Goal: Find specific page/section: Find specific page/section

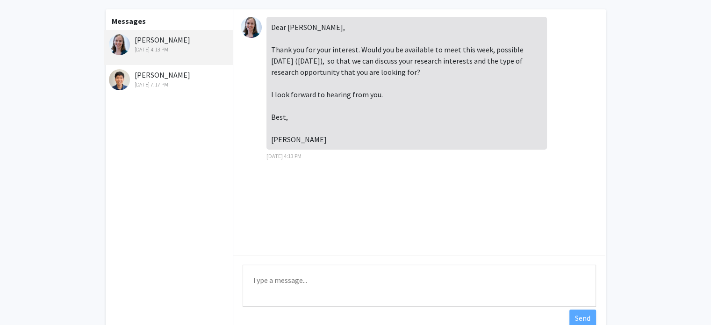
scroll to position [51, 0]
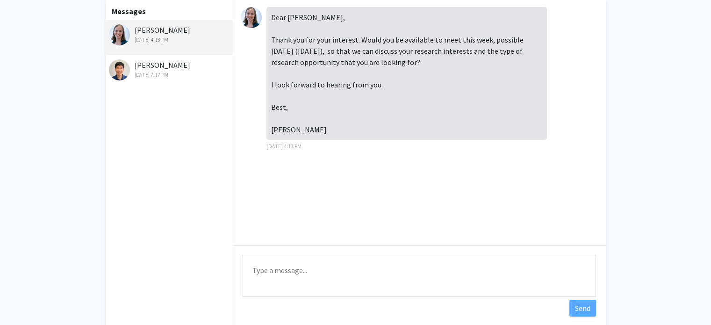
click at [325, 275] on textarea "Type a message" at bounding box center [420, 276] width 354 height 42
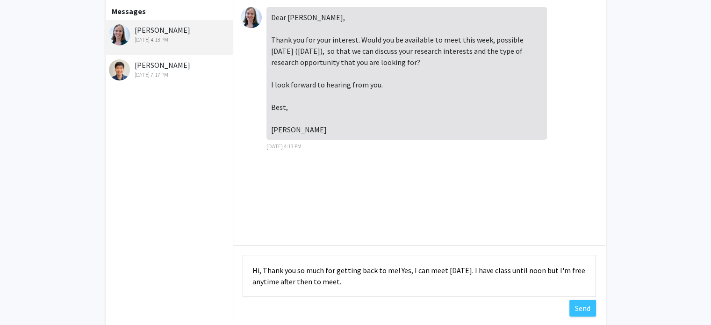
scroll to position [12, 0]
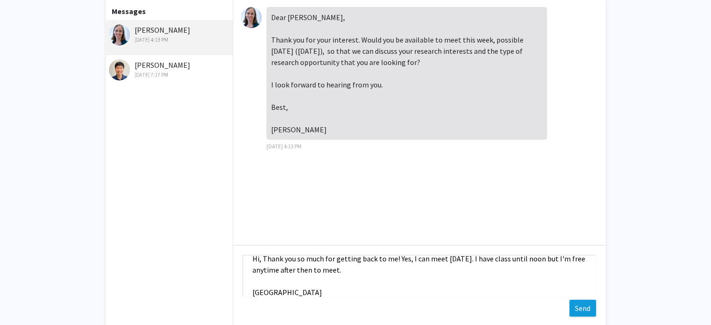
type textarea "Hi, Thank you so much for getting back to me! Yes, I can meet [DATE]. I have cl…"
click at [587, 306] on button "Send" at bounding box center [583, 308] width 27 height 17
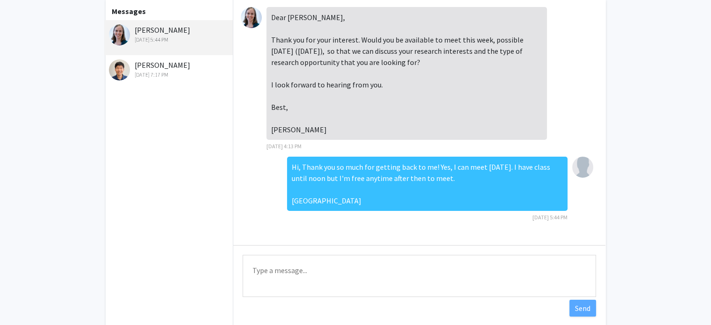
scroll to position [0, 0]
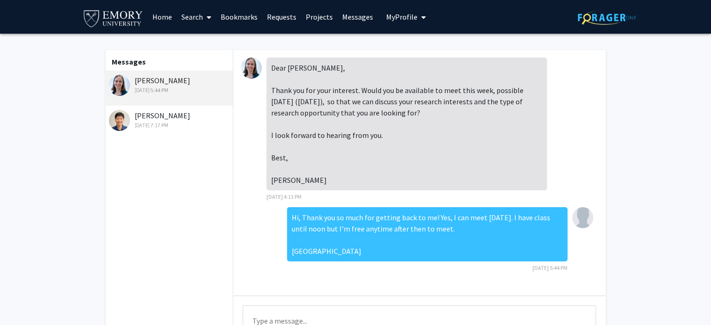
click at [122, 76] on img at bounding box center [119, 85] width 21 height 21
click at [288, 15] on link "Requests" at bounding box center [281, 16] width 39 height 33
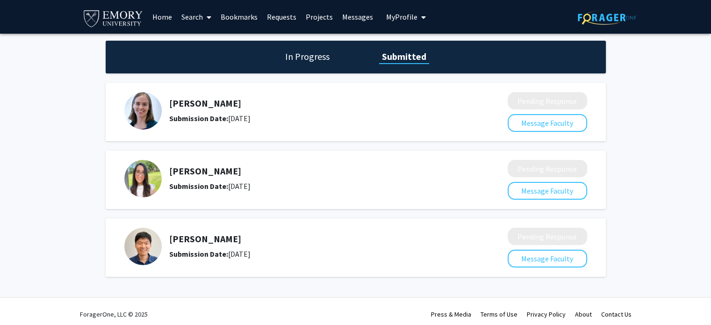
click at [195, 16] on link "Search" at bounding box center [196, 16] width 39 height 33
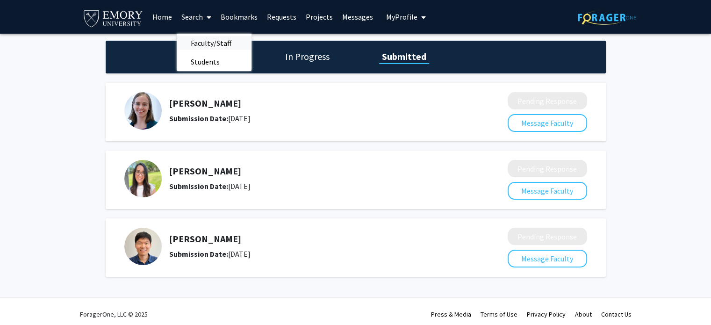
click at [201, 43] on span "Faculty/Staff" at bounding box center [211, 43] width 69 height 19
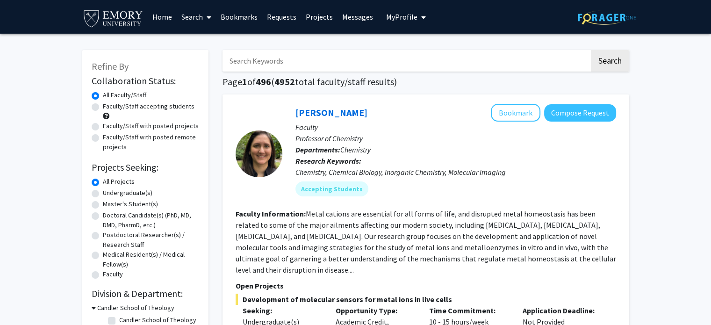
click at [253, 65] on input "Search Keywords" at bounding box center [406, 61] width 367 height 22
type input "[PERSON_NAME]"
click at [591, 50] on button "Search" at bounding box center [610, 61] width 38 height 22
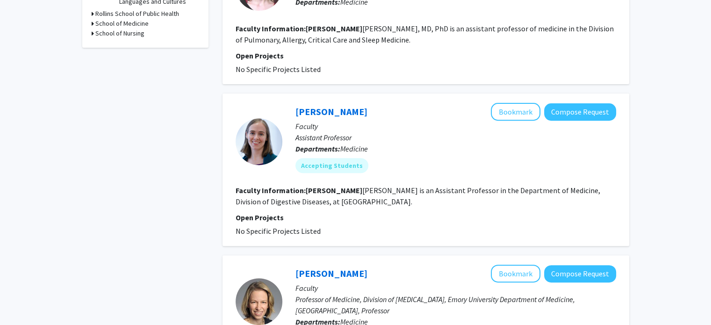
scroll to position [327, 0]
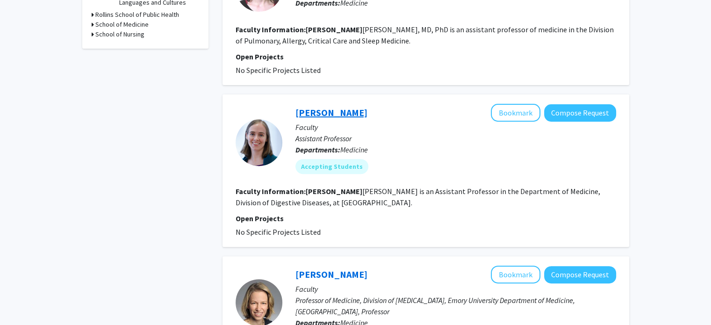
click at [340, 113] on link "[PERSON_NAME]" at bounding box center [332, 113] width 72 height 12
